Goal: Information Seeking & Learning: Learn about a topic

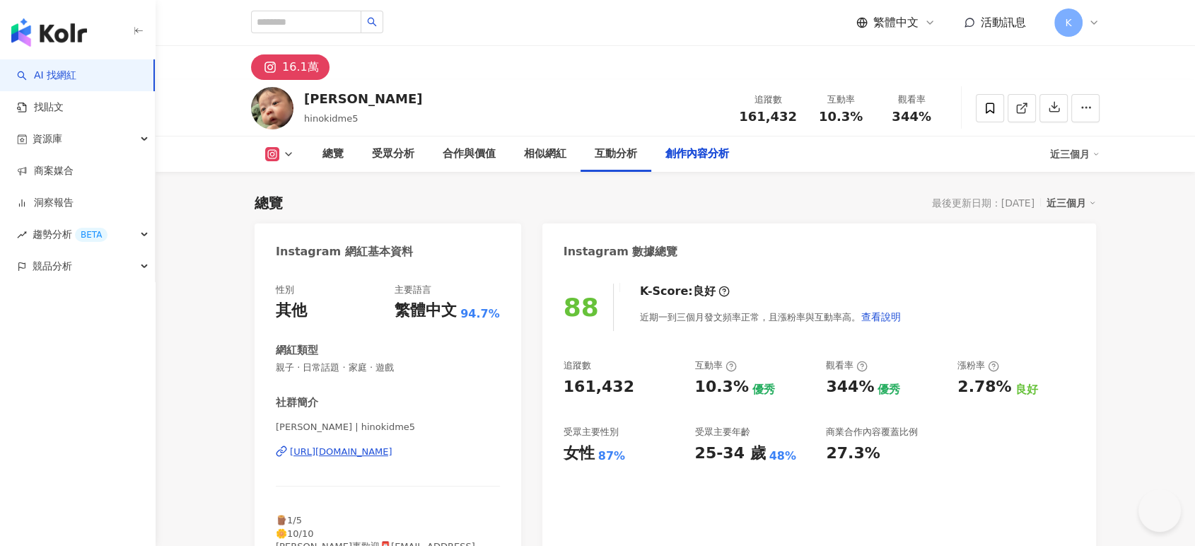
scroll to position [4324, 0]
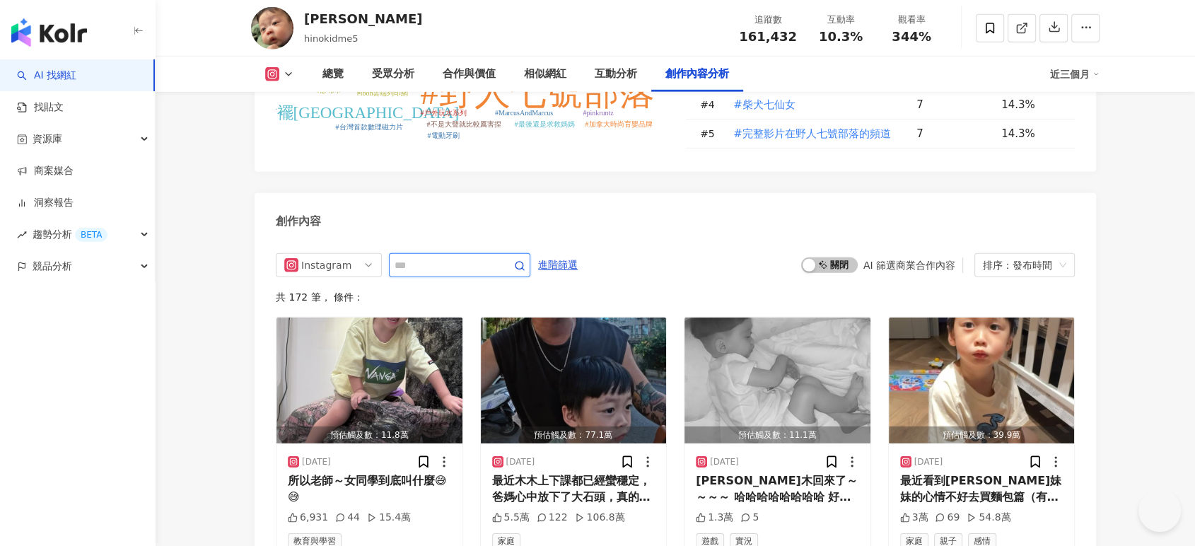
click at [471, 257] on input "text" at bounding box center [444, 265] width 99 height 17
type input "**"
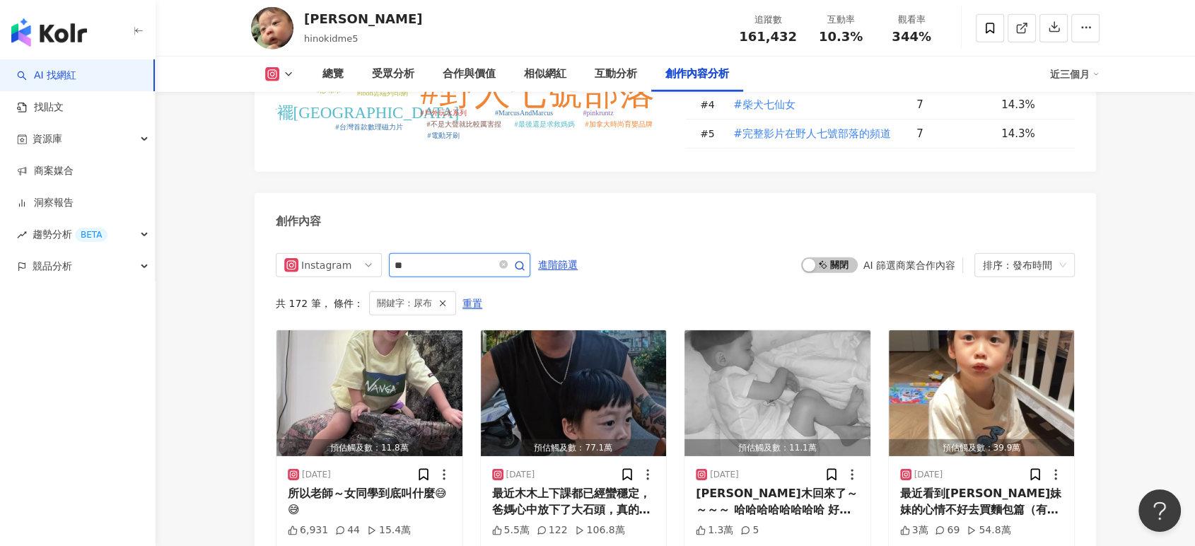
scroll to position [4384, 0]
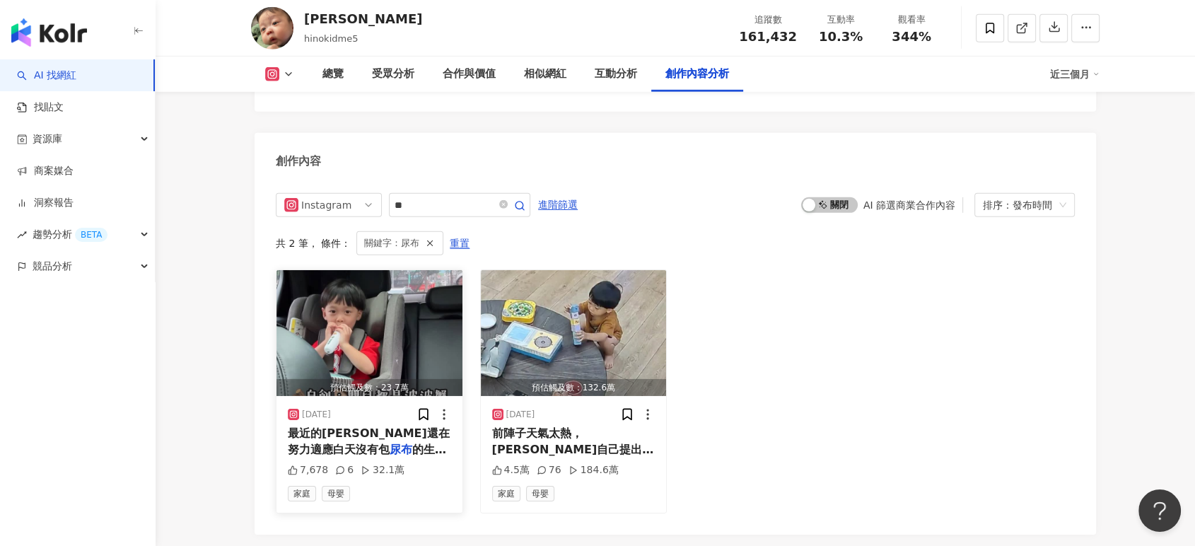
click at [376, 303] on img "button" at bounding box center [370, 333] width 186 height 126
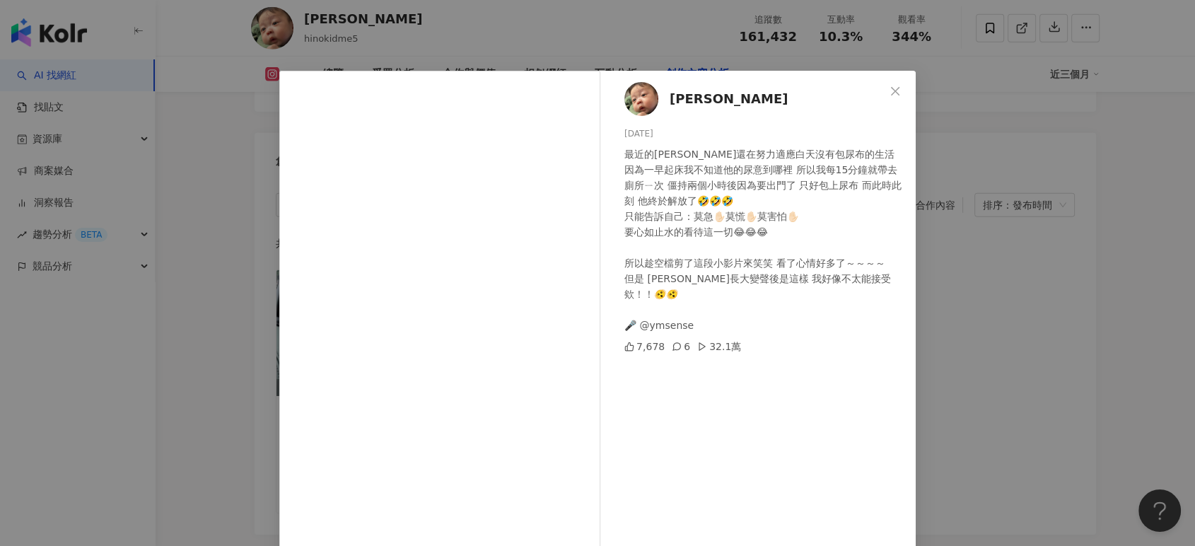
click at [976, 344] on div "木木 [DATE] 最近的[PERSON_NAME]還在努力適應白天沒有包尿布的生活 因為一早起床我不知道他的尿意到哪裡 所以我每15分鐘就帶去廁所ㄧ次 僵持…" at bounding box center [597, 273] width 1195 height 546
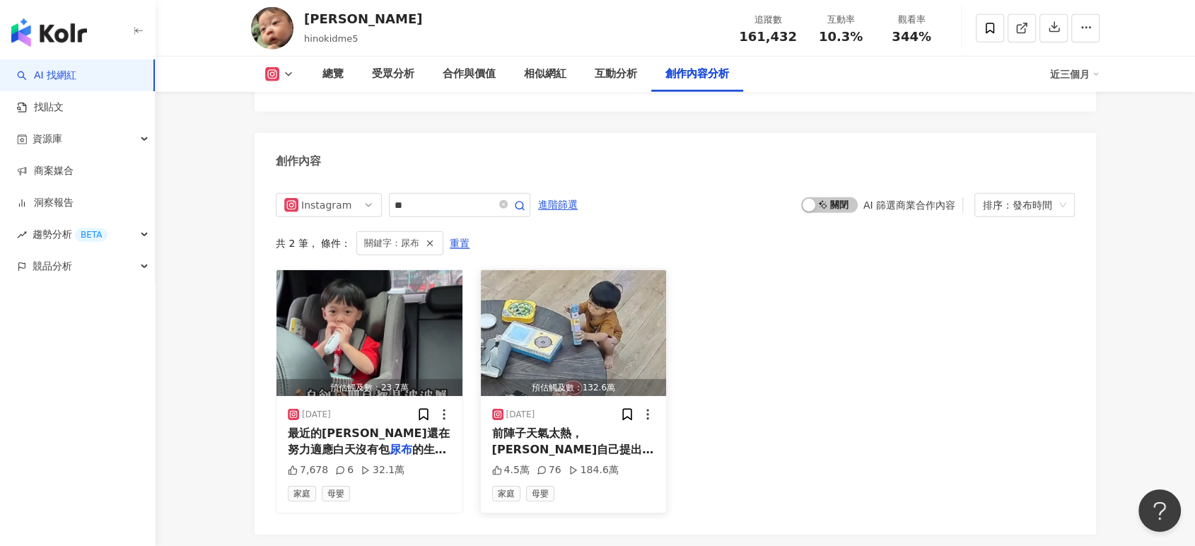
click at [550, 321] on img "button" at bounding box center [574, 333] width 186 height 126
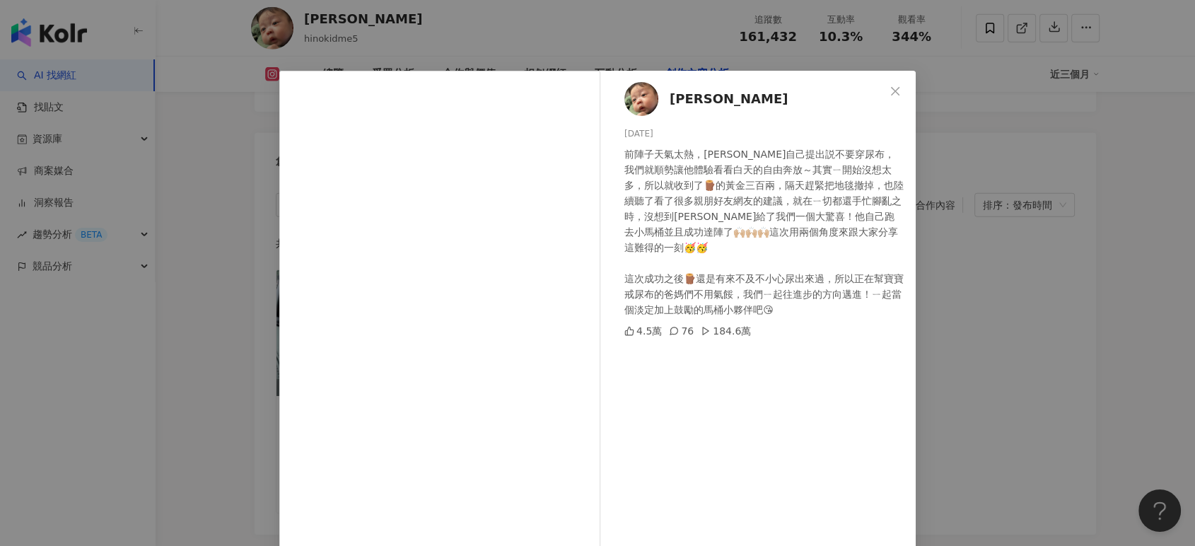
click at [1039, 319] on div "[PERSON_NAME] [DATE] 前陣子天氣太熱，[PERSON_NAME]自己提出説不要穿尿布，我們就順勢讓他體驗看看白天的自由奔放～其實ㄧ開始沒想…" at bounding box center [597, 273] width 1195 height 546
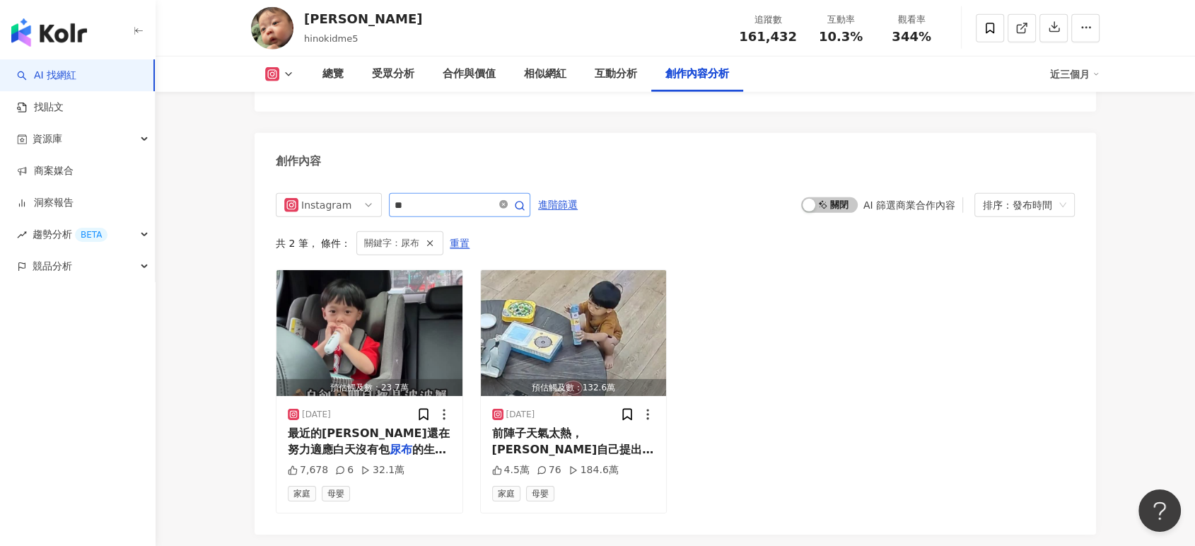
click at [508, 200] on icon "close-circle" at bounding box center [503, 204] width 8 height 8
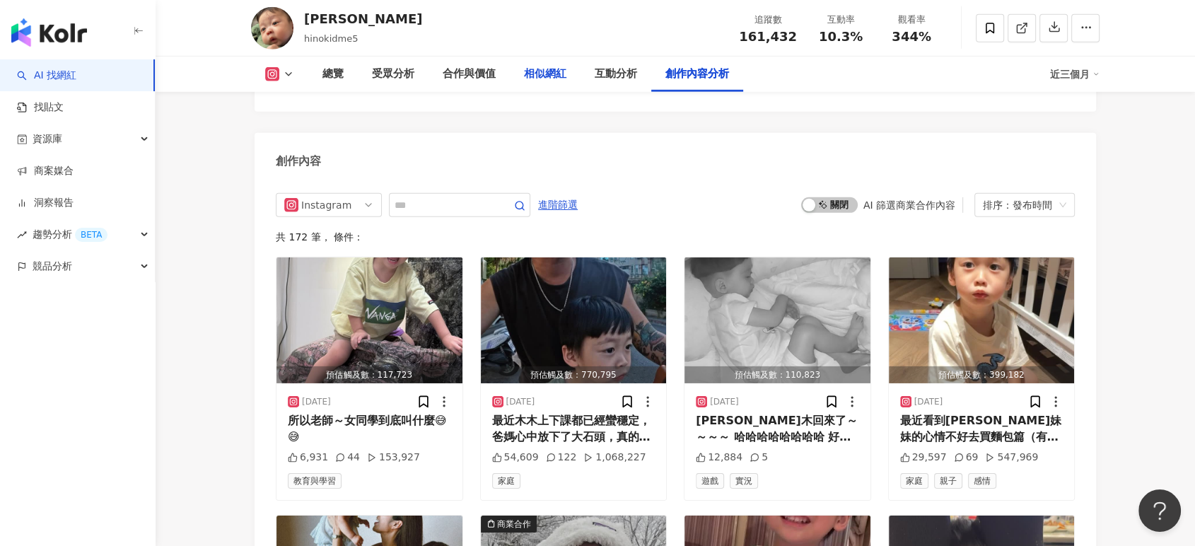
click at [555, 65] on div "相似網紅" at bounding box center [545, 74] width 71 height 35
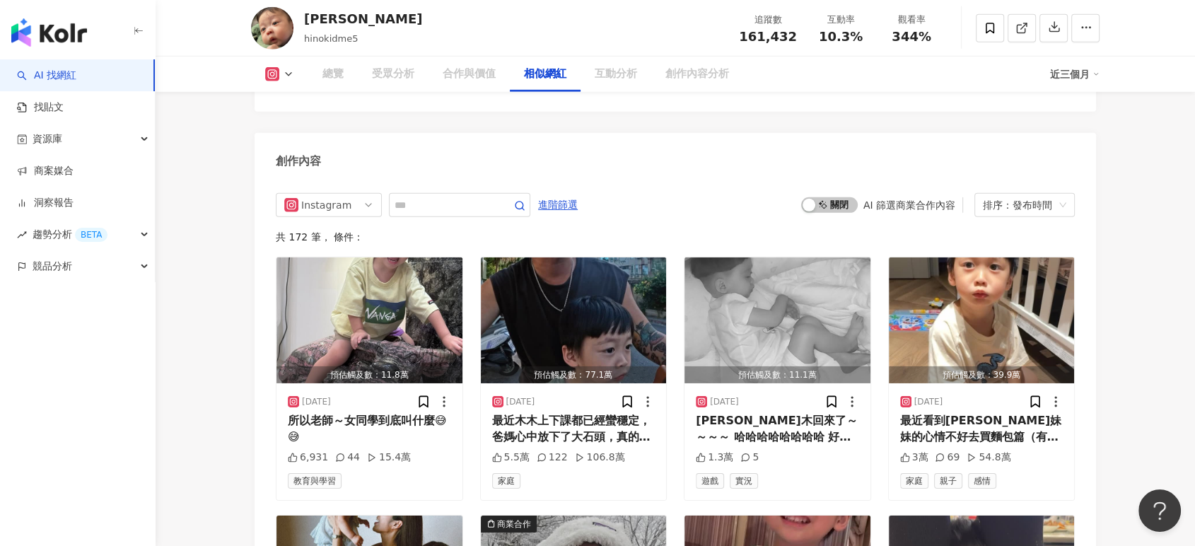
scroll to position [2304, 0]
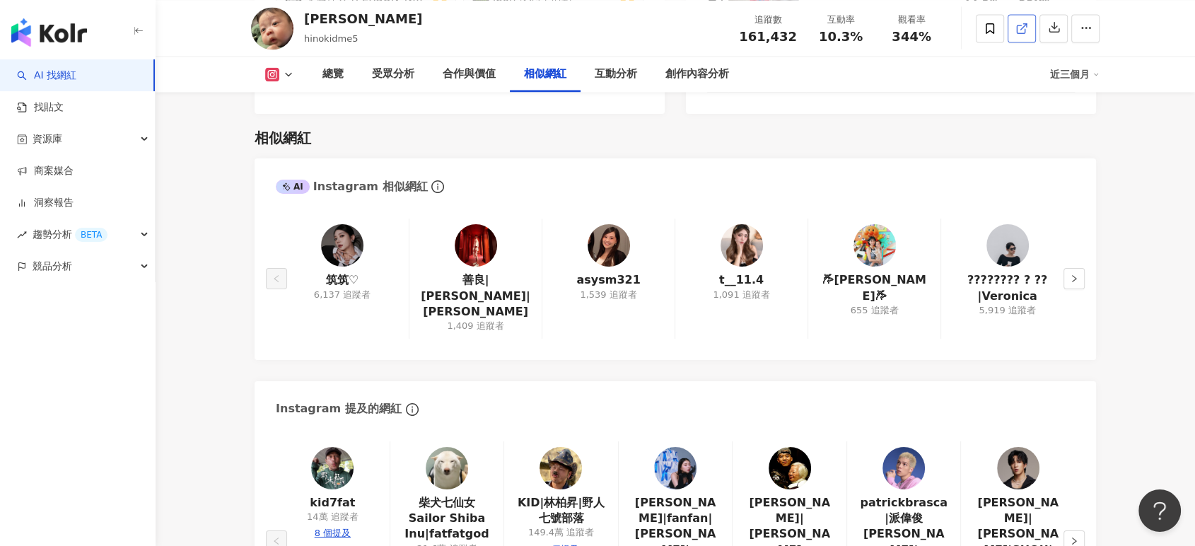
click at [1031, 20] on link at bounding box center [1022, 28] width 28 height 28
